Goal: Check status: Check status

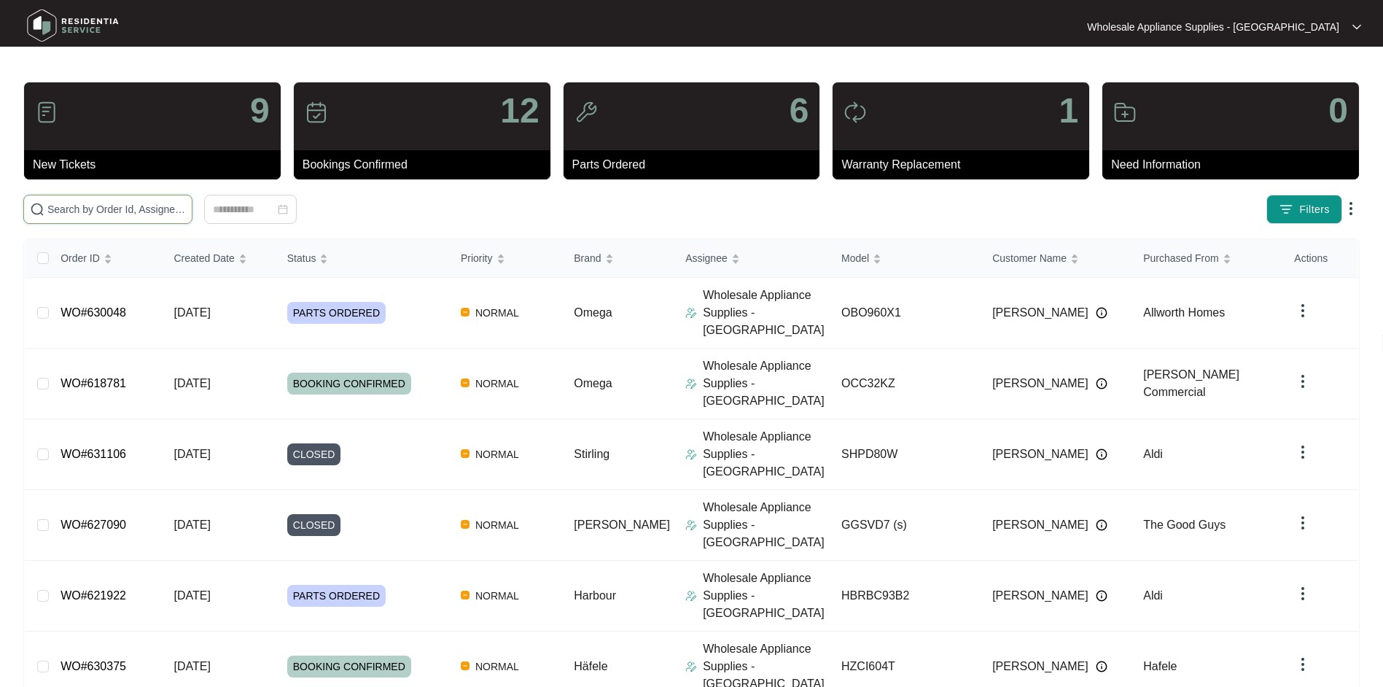
click at [128, 207] on input "text" at bounding box center [116, 209] width 139 height 16
paste input "ODW700X"
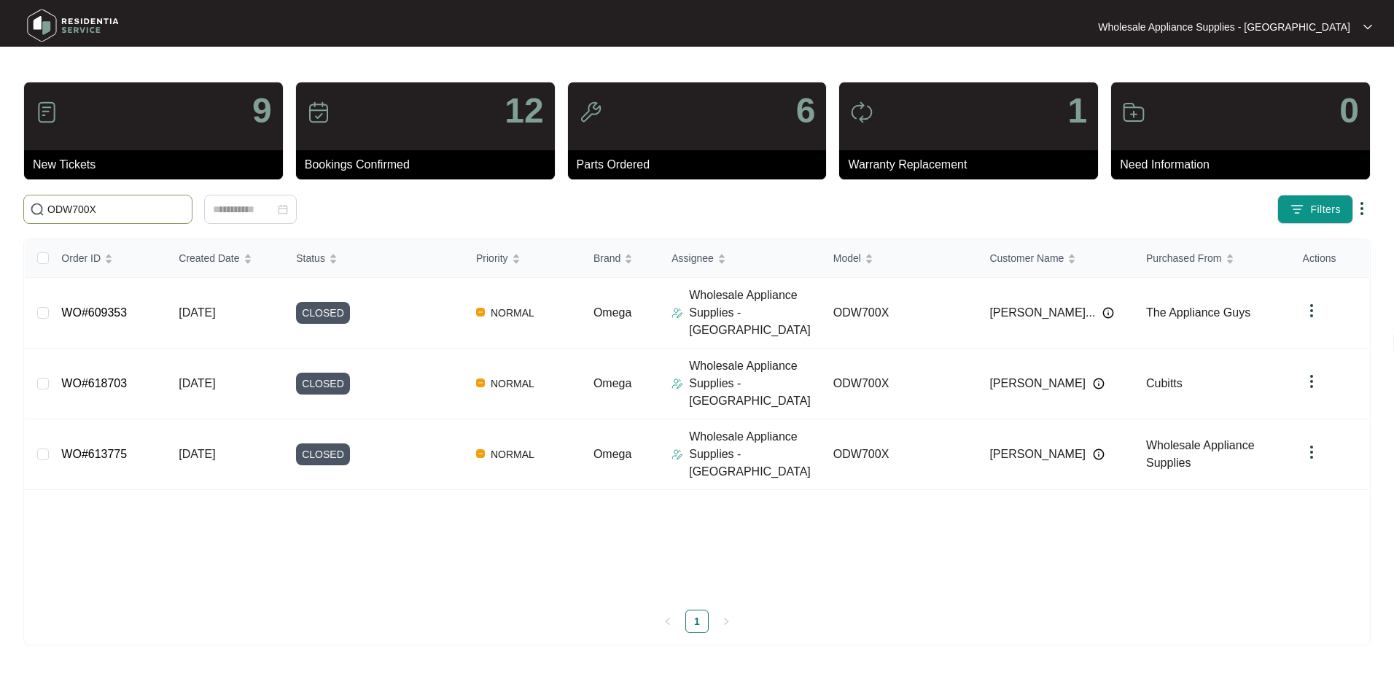
drag, startPoint x: 111, startPoint y: 210, endPoint x: -108, endPoint y: 210, distance: 218.7
click at [0, 210] on html "Wholesale Appliance Supplies - [GEOGRAPHIC_DATA] Wholesale ... 9 New Tickets 12…" at bounding box center [697, 343] width 1394 height 687
paste input "630048"
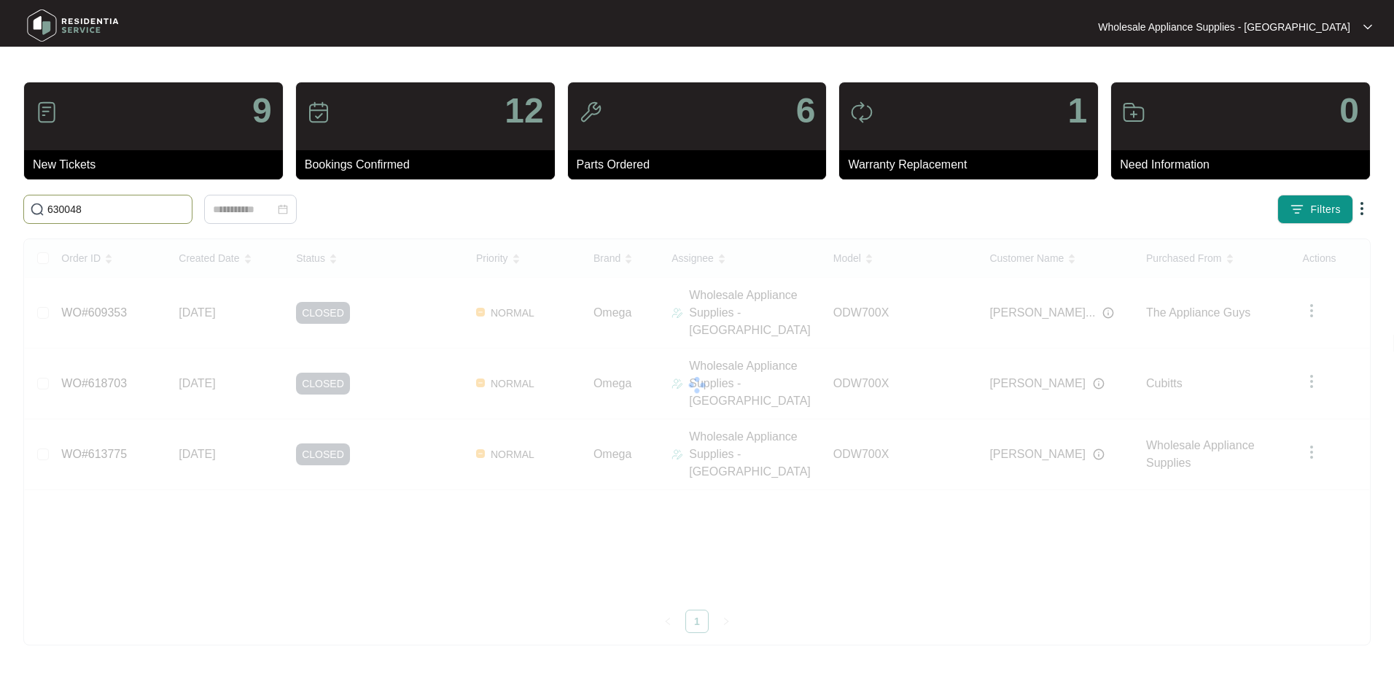
type input "630048"
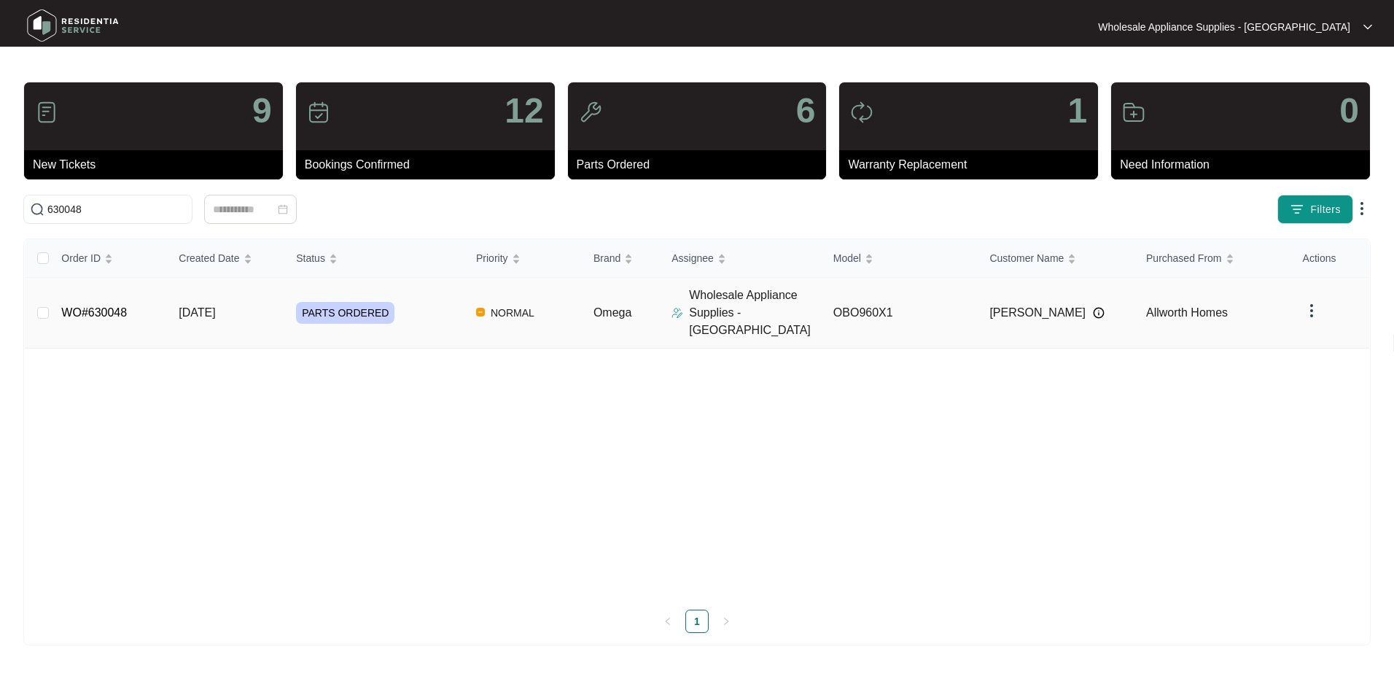
click at [113, 306] on link "WO#630048" at bounding box center [94, 312] width 66 height 12
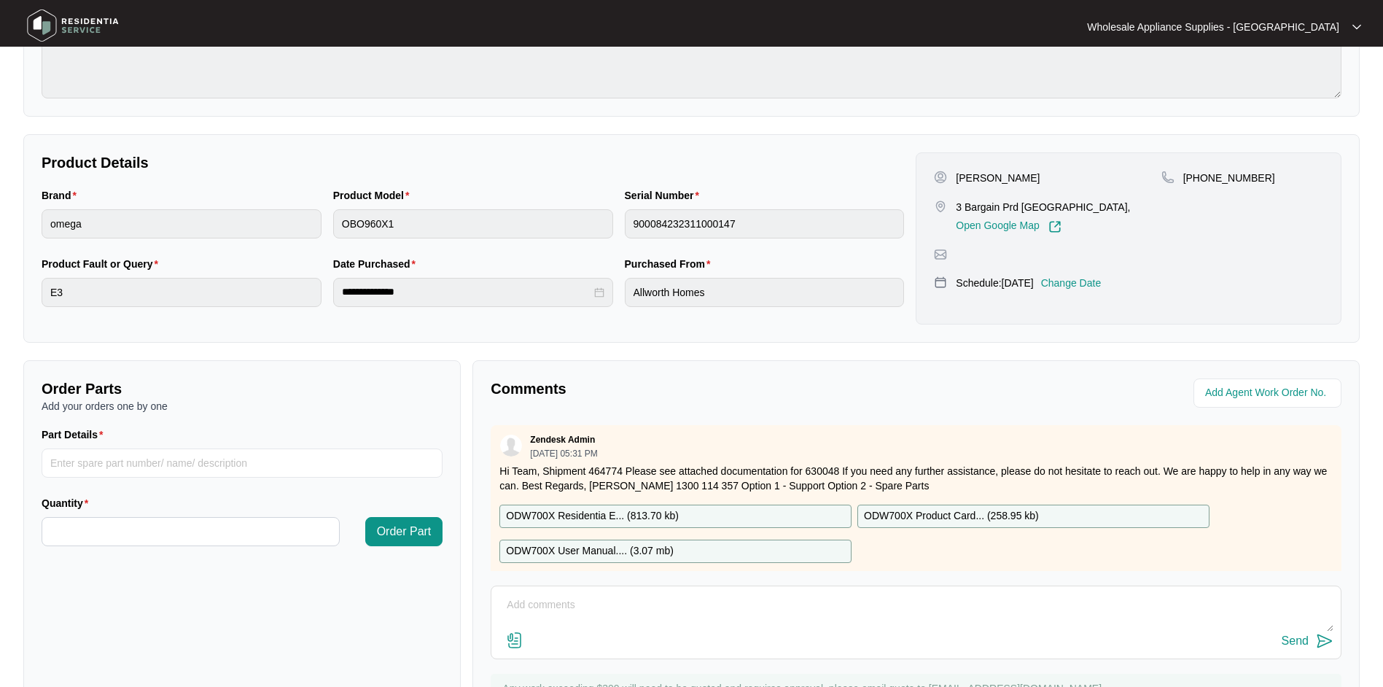
scroll to position [135, 0]
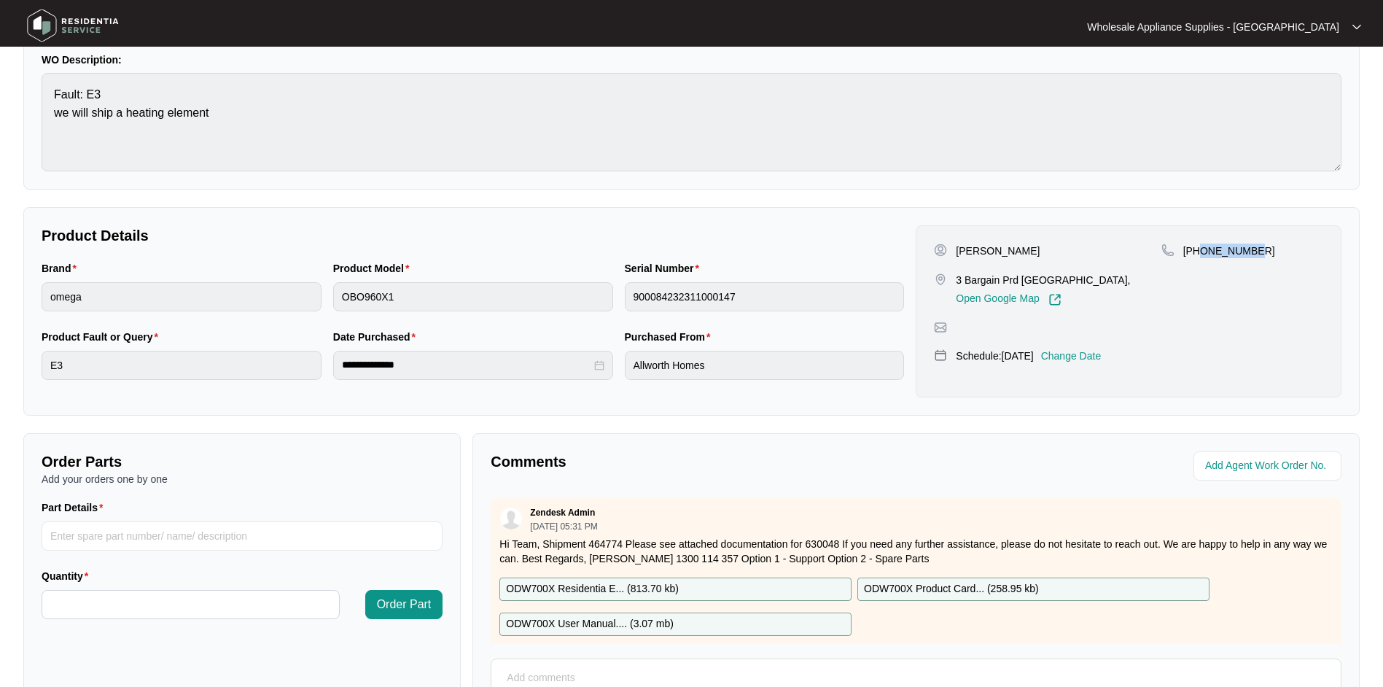
drag, startPoint x: 1257, startPoint y: 253, endPoint x: 1200, endPoint y: 254, distance: 57.6
click at [1200, 254] on div "[PHONE_NUMBER]" at bounding box center [1242, 250] width 162 height 15
copy p "416646903"
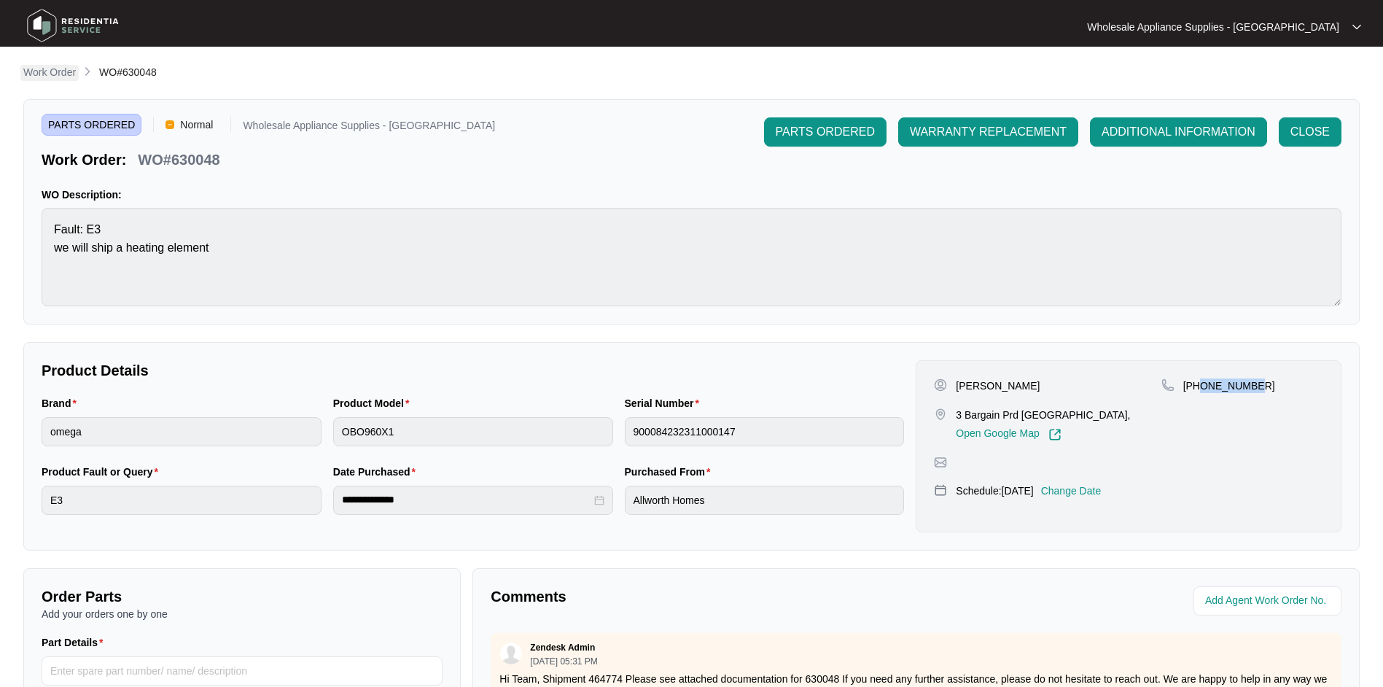
click at [50, 74] on p "Work Order" at bounding box center [49, 72] width 52 height 15
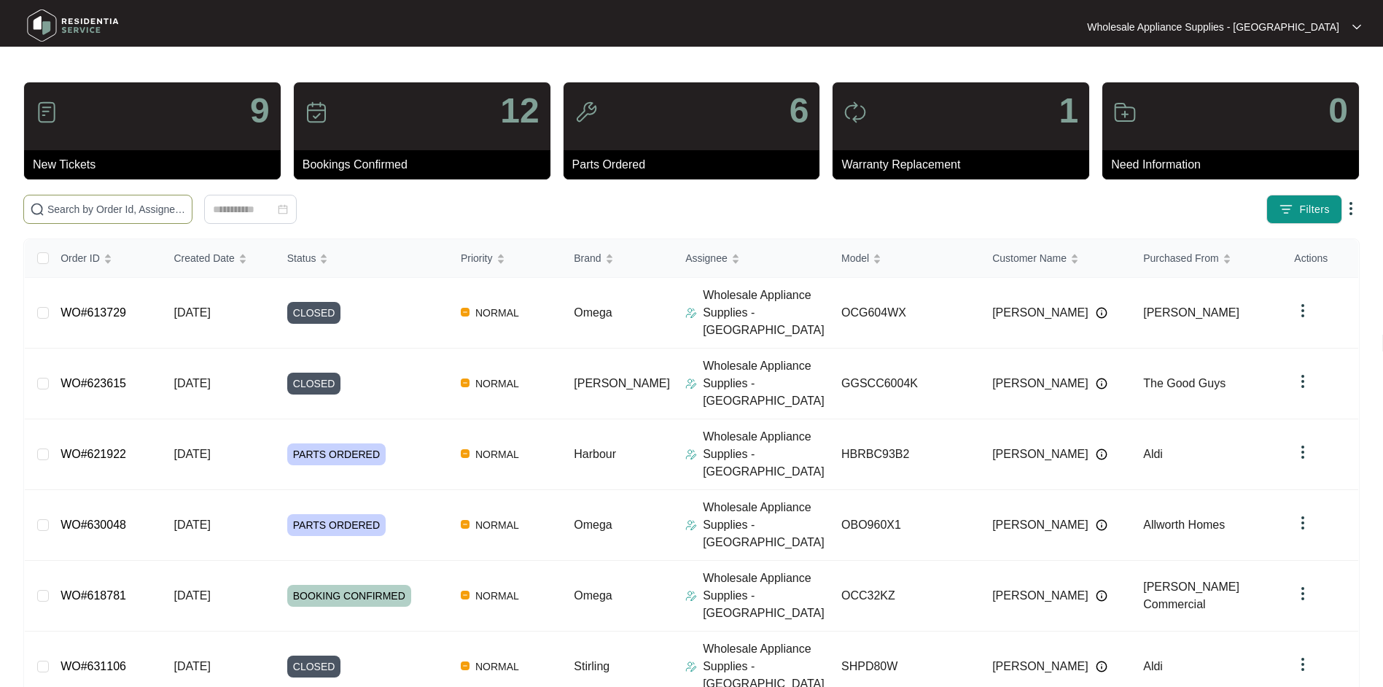
click at [137, 209] on input "text" at bounding box center [116, 209] width 139 height 16
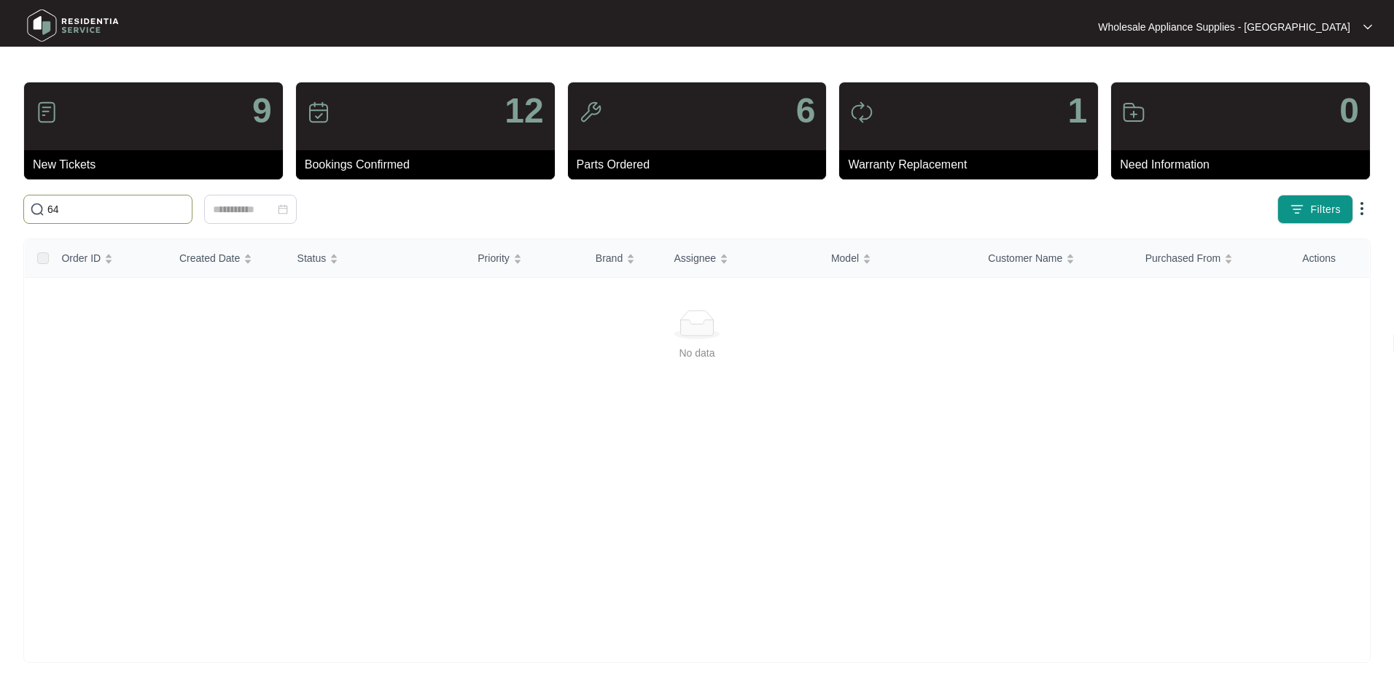
type input "6"
